Goal: Task Accomplishment & Management: Manage account settings

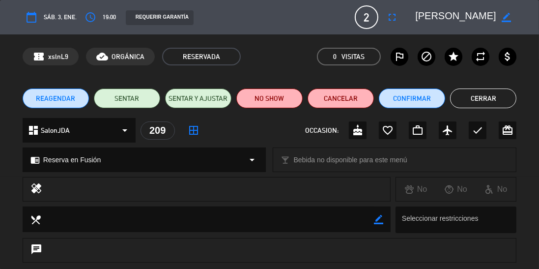
click at [489, 98] on button "Cerrar" at bounding box center [483, 98] width 66 height 20
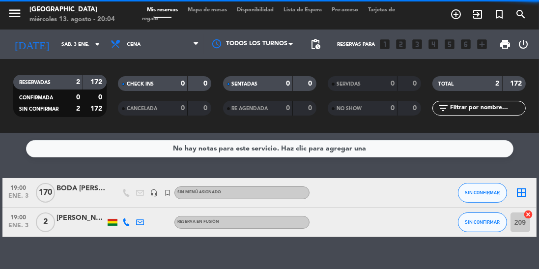
click at [76, 42] on input "sáb. 3 ene." at bounding box center [92, 44] width 72 height 15
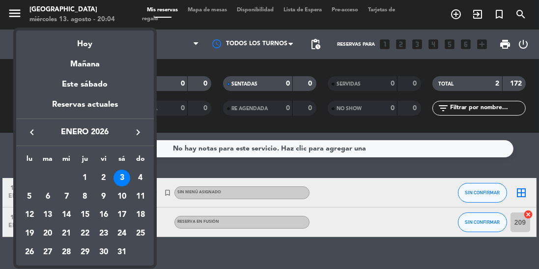
click at [35, 132] on icon "keyboard_arrow_left" at bounding box center [32, 132] width 12 height 12
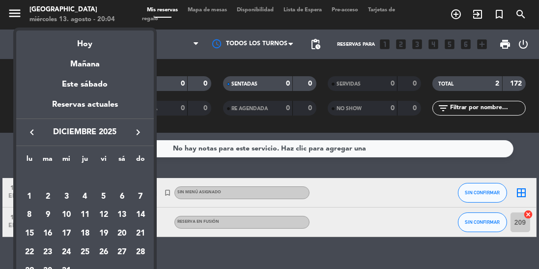
click at [33, 133] on icon "keyboard_arrow_left" at bounding box center [32, 132] width 12 height 12
click at [28, 133] on icon "keyboard_arrow_left" at bounding box center [32, 132] width 12 height 12
click at [34, 136] on icon "keyboard_arrow_left" at bounding box center [32, 132] width 12 height 12
click at [33, 134] on icon "keyboard_arrow_left" at bounding box center [32, 132] width 12 height 12
click at [87, 215] on div "14" at bounding box center [85, 214] width 17 height 17
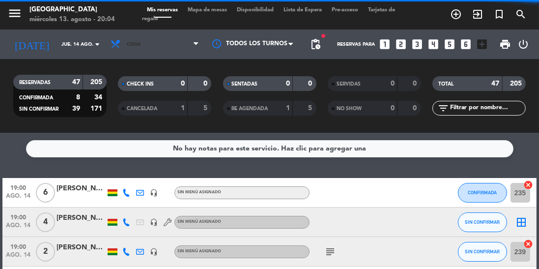
click at [162, 50] on span "Cena" at bounding box center [155, 44] width 98 height 22
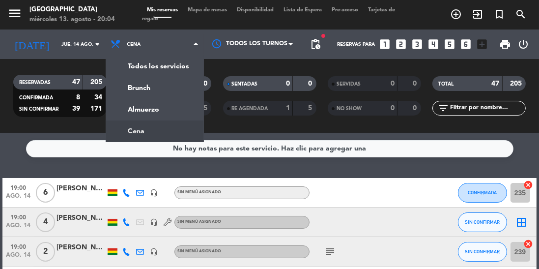
click at [166, 114] on div "menu [GEOGRAPHIC_DATA] [DATE] 13. agosto - 20:04 Mis reservas Mapa de mesas Dis…" at bounding box center [269, 66] width 539 height 133
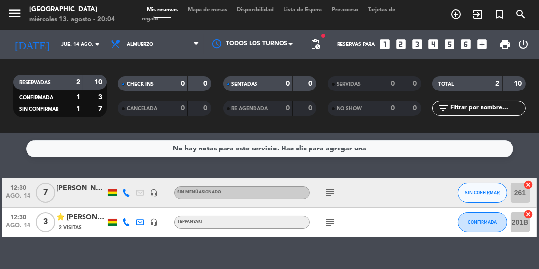
click at [87, 44] on input "jue. 14 ago." at bounding box center [92, 44] width 72 height 15
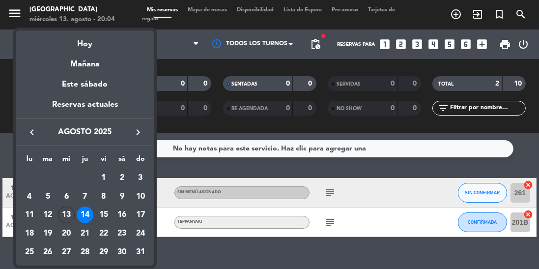
click at [99, 217] on div "15" at bounding box center [103, 214] width 17 height 17
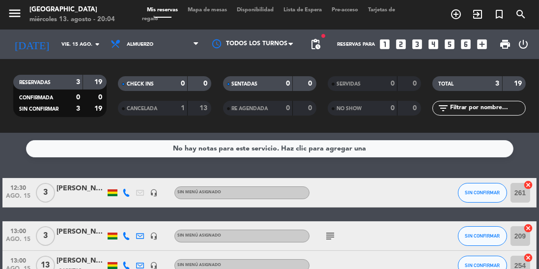
click at [90, 40] on input "vie. 15 ago." at bounding box center [92, 44] width 72 height 15
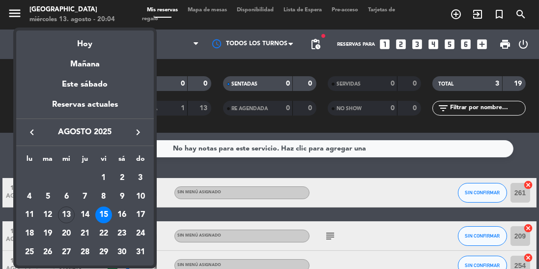
click at [130, 216] on div "16" at bounding box center [121, 214] width 17 height 17
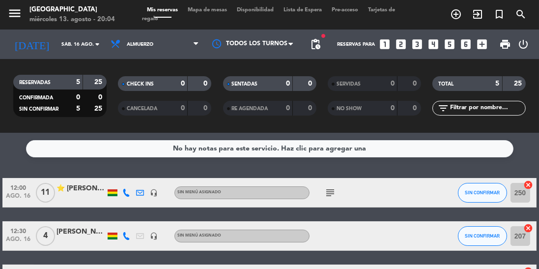
click at [93, 44] on icon "arrow_drop_down" at bounding box center [97, 44] width 12 height 12
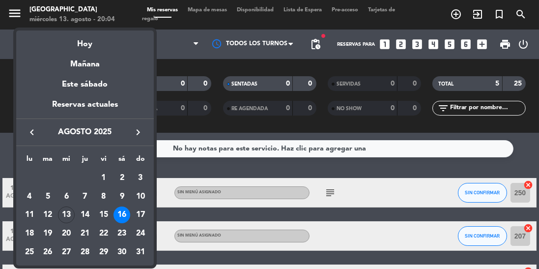
click at [103, 212] on div "15" at bounding box center [103, 214] width 17 height 17
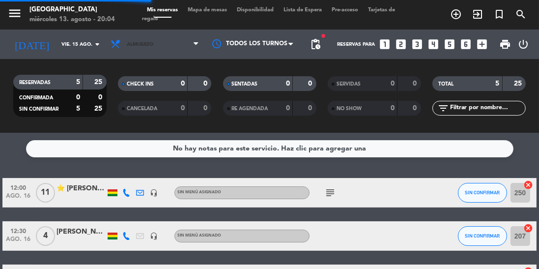
click at [162, 43] on span "Almuerzo" at bounding box center [155, 44] width 98 height 22
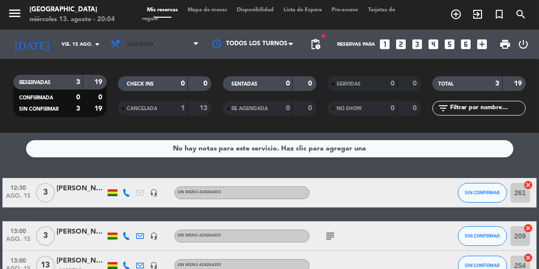
click at [171, 43] on span "Almuerzo" at bounding box center [155, 44] width 98 height 22
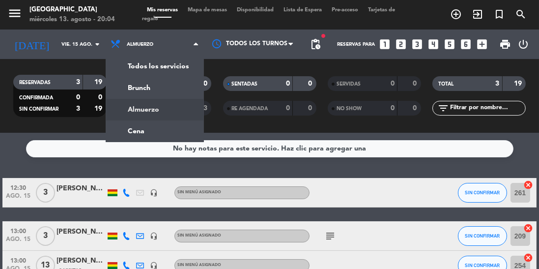
click at [156, 132] on ng-component "menu [GEOGRAPHIC_DATA] [DATE] 13. agosto - 20:04 Mis reservas Mapa de mesas Dis…" at bounding box center [269, 134] width 539 height 269
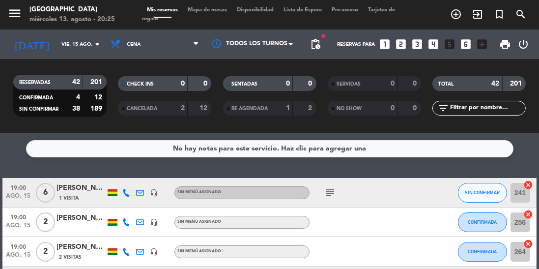
click at [328, 196] on icon "subject" at bounding box center [330, 193] width 12 height 12
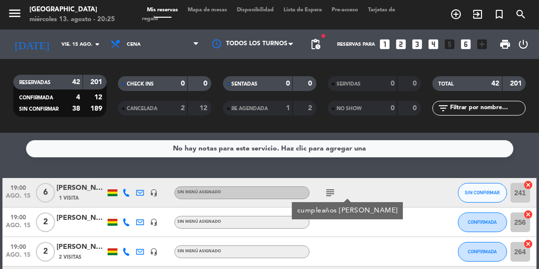
click at [330, 197] on icon "subject" at bounding box center [330, 193] width 12 height 12
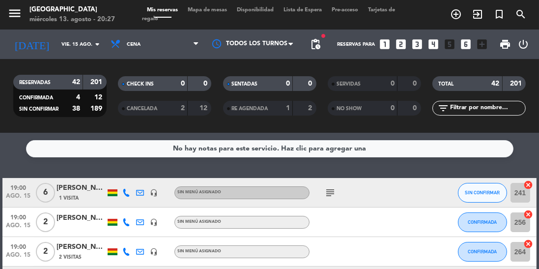
click at [97, 45] on icon "arrow_drop_down" at bounding box center [97, 44] width 12 height 12
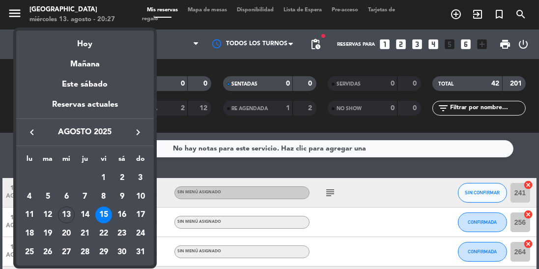
click at [123, 209] on div "16" at bounding box center [121, 214] width 17 height 17
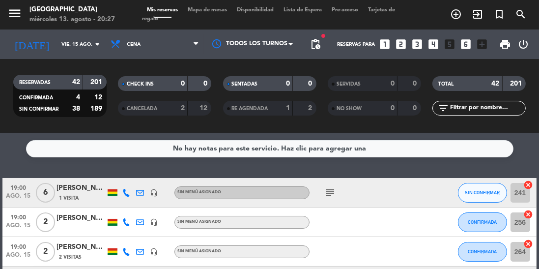
type input "sáb. 16 ago."
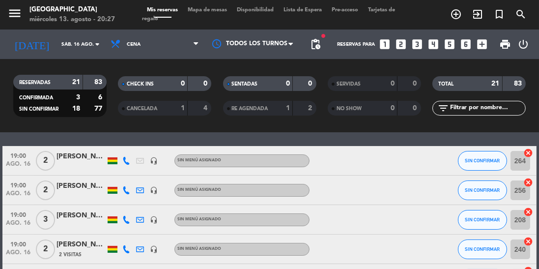
scroll to position [84, 0]
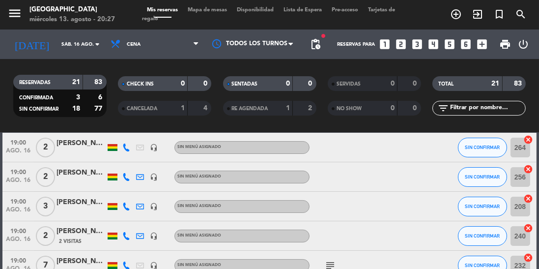
click at [70, 226] on div "[PERSON_NAME]" at bounding box center [80, 230] width 49 height 11
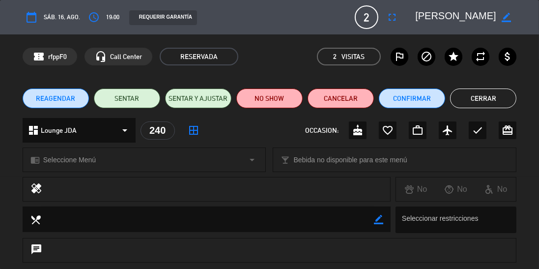
click at [474, 92] on button "Cerrar" at bounding box center [483, 98] width 66 height 20
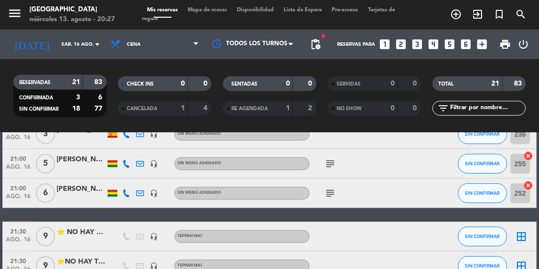
scroll to position [637, 0]
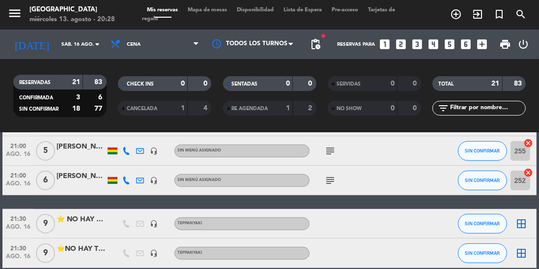
click at [450, 46] on icon "looks_5" at bounding box center [449, 44] width 13 height 13
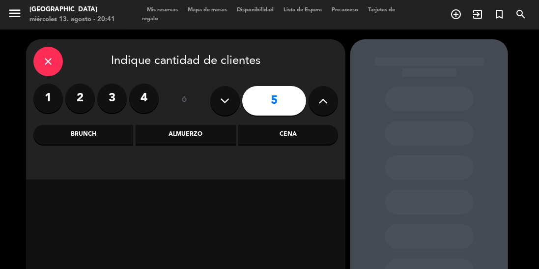
click at [181, 136] on div "Almuerzo" at bounding box center [186, 135] width 100 height 20
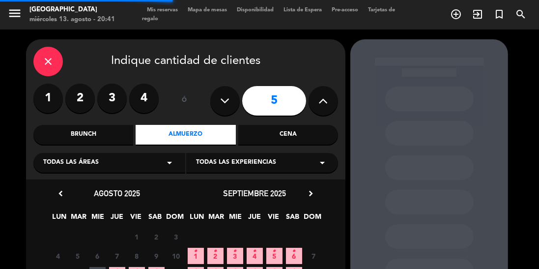
click at [218, 165] on span "Todas las experiencias" at bounding box center [236, 163] width 80 height 10
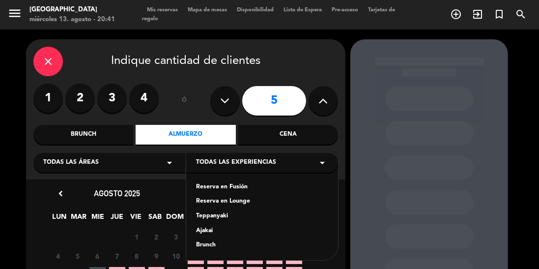
click at [216, 188] on div "Reserva en Fusión" at bounding box center [262, 187] width 132 height 10
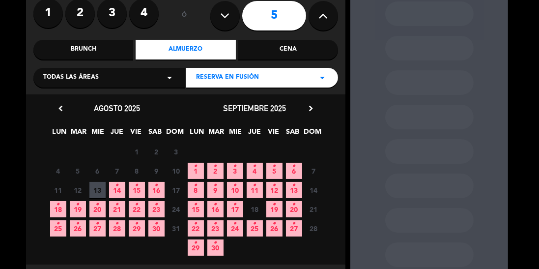
click at [116, 189] on icon "•" at bounding box center [116, 185] width 3 height 16
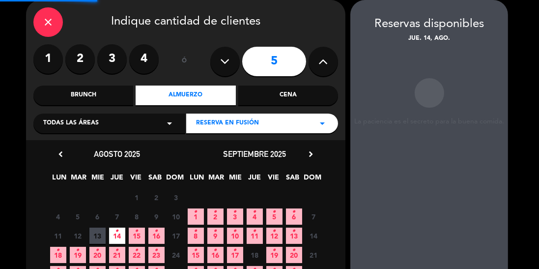
scroll to position [39, 0]
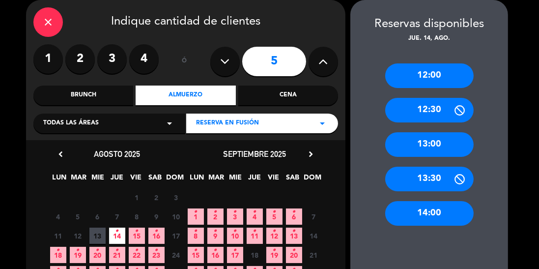
click at [441, 141] on div "13:00" at bounding box center [429, 144] width 88 height 25
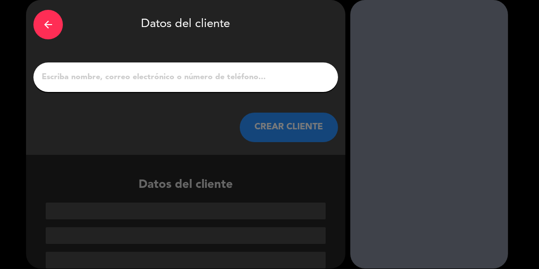
scroll to position [1, 0]
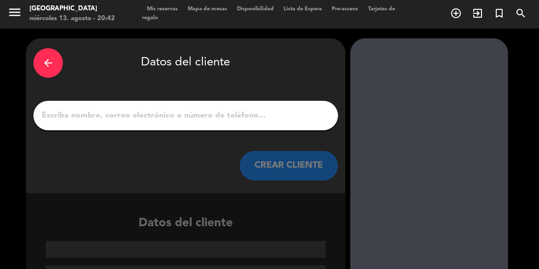
click at [174, 118] on input "1" at bounding box center [186, 116] width 290 height 14
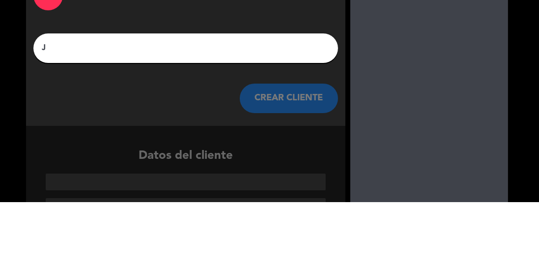
scroll to position [0, 0]
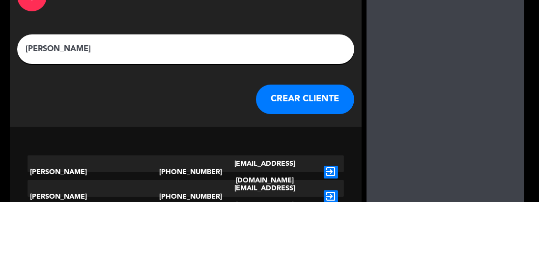
type input "[PERSON_NAME]"
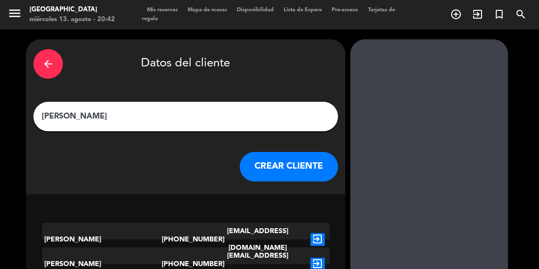
scroll to position [31, 0]
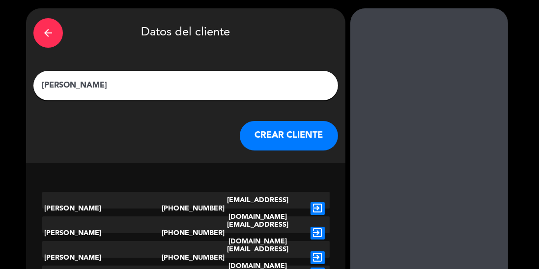
click at [323, 203] on icon "exit_to_app" at bounding box center [317, 208] width 14 height 13
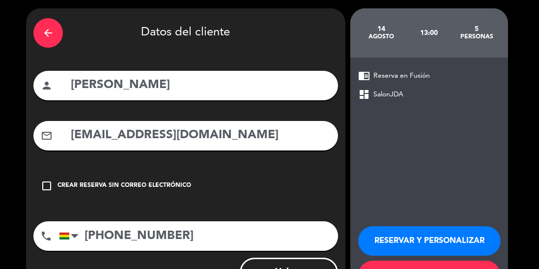
scroll to position [26, 0]
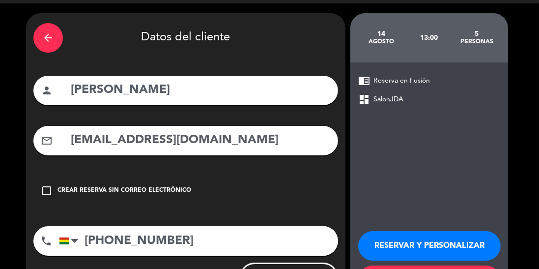
click at [401, 244] on button "RESERVAR Y PERSONALIZAR" at bounding box center [429, 245] width 142 height 29
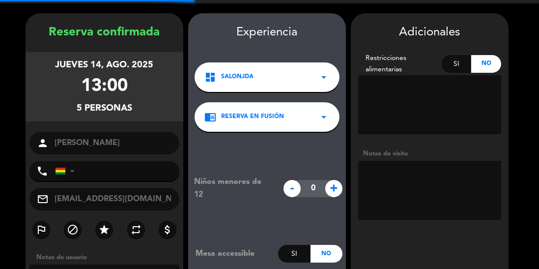
type input "[PHONE_NUMBER]"
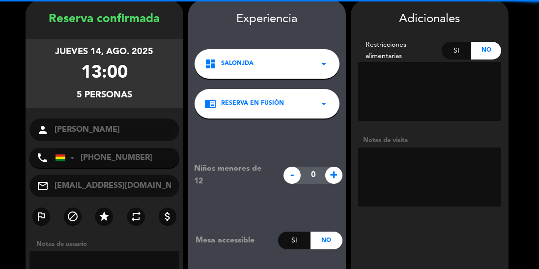
click at [426, 177] on textarea at bounding box center [429, 176] width 143 height 59
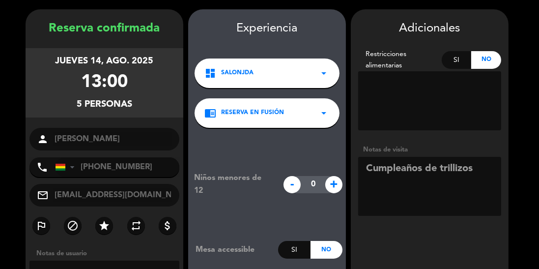
scroll to position [77, 0]
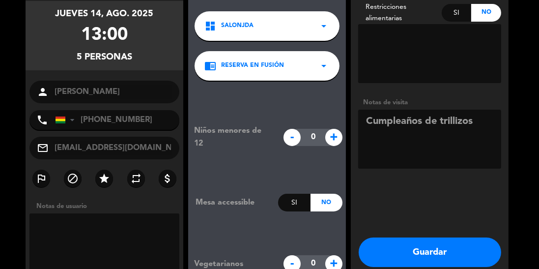
type textarea "Cumpleaños de trillizos"
click at [424, 250] on button "Guardar" at bounding box center [429, 251] width 142 height 29
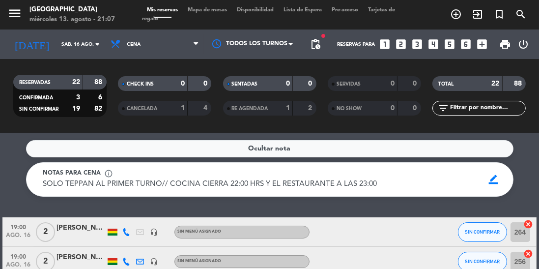
click at [78, 44] on input "sáb. 16 ago." at bounding box center [92, 44] width 72 height 15
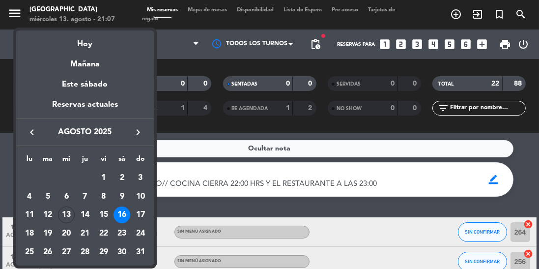
click at [85, 215] on div "14" at bounding box center [85, 214] width 17 height 17
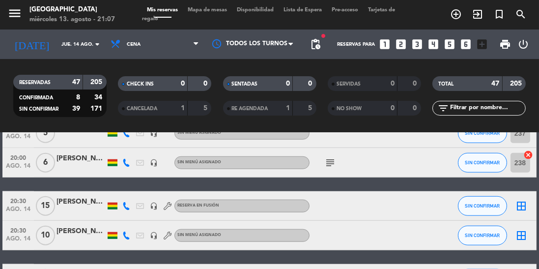
scroll to position [972, 0]
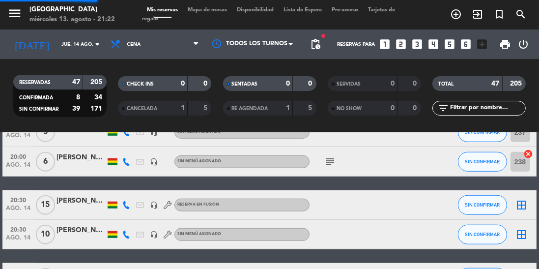
click at [68, 44] on input "jue. 14 ago." at bounding box center [92, 44] width 72 height 15
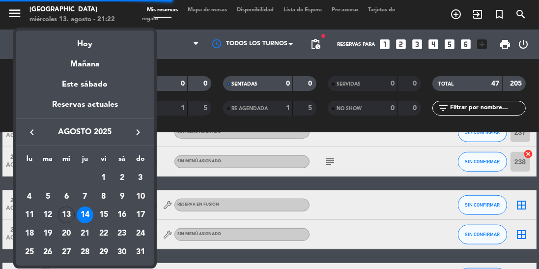
click at [64, 211] on div "13" at bounding box center [66, 214] width 17 height 17
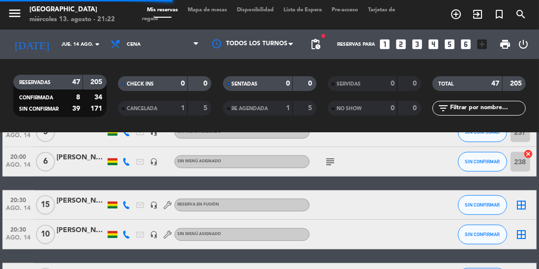
type input "mié. 13 ago."
click at [170, 48] on span "Cena" at bounding box center [155, 44] width 98 height 22
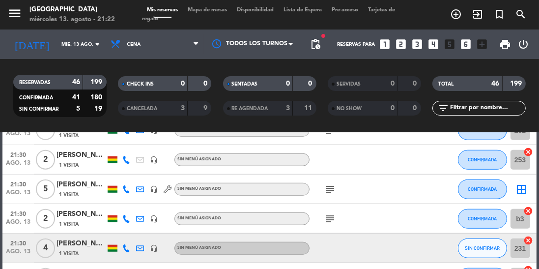
click at [372, 190] on div "subject" at bounding box center [350, 188] width 82 height 29
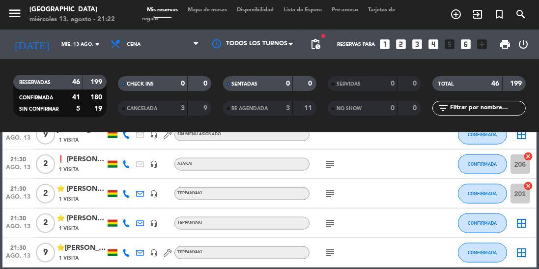
scroll to position [1311, 0]
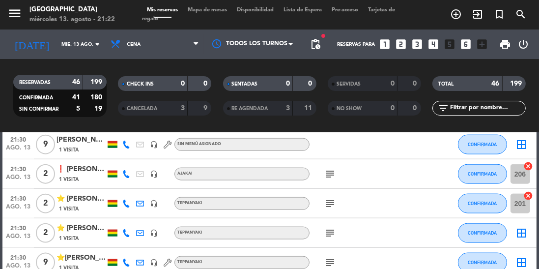
click at [124, 177] on icon at bounding box center [126, 174] width 8 height 8
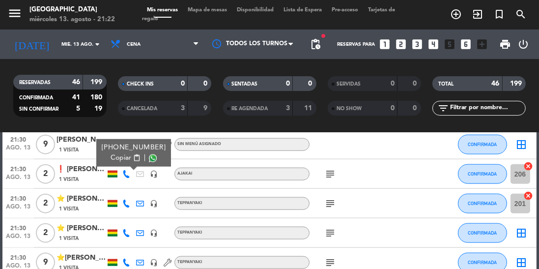
click at [149, 159] on span at bounding box center [153, 158] width 8 height 8
